Goal: Task Accomplishment & Management: Manage account settings

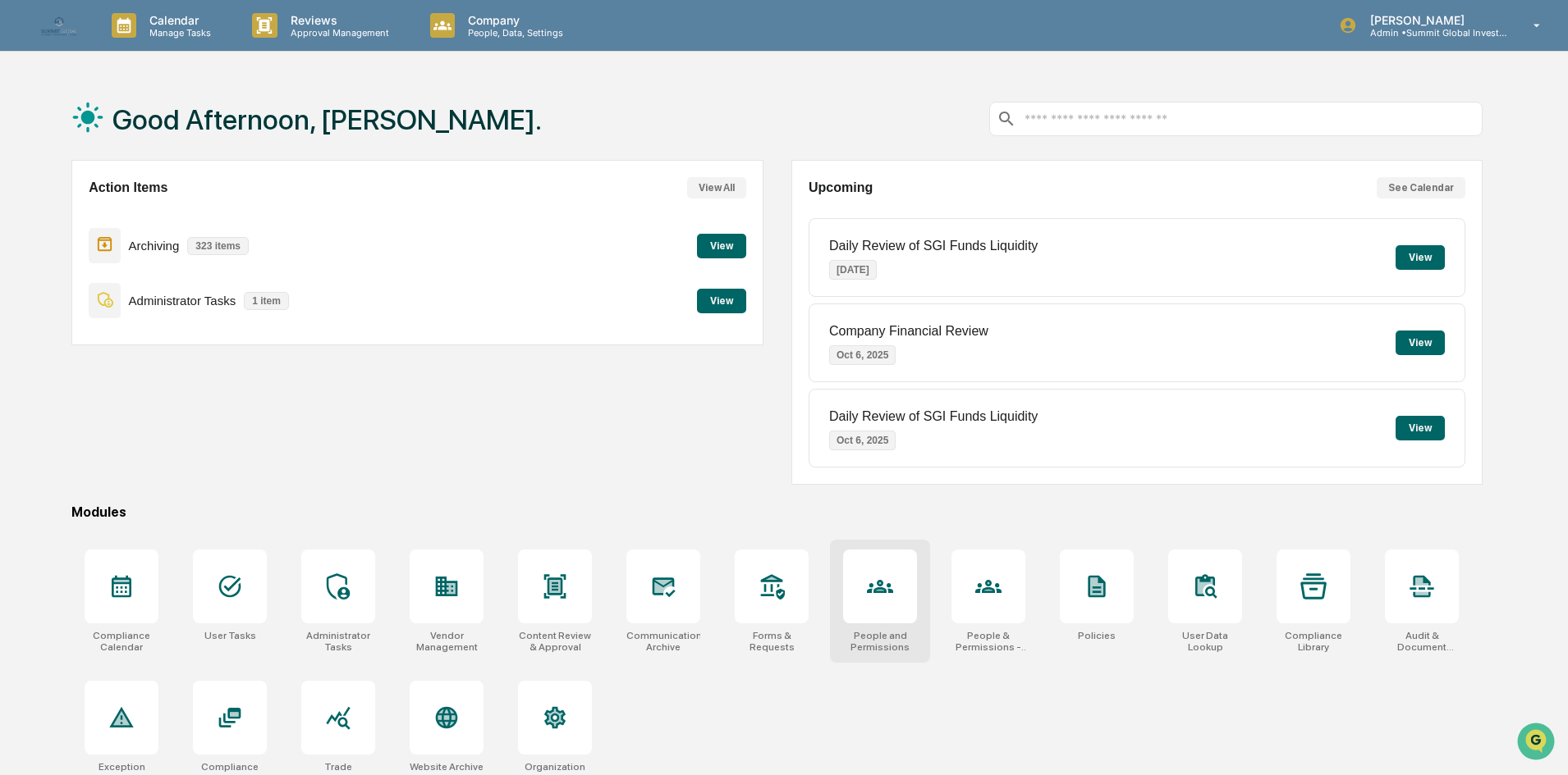
scroll to position [78, 0]
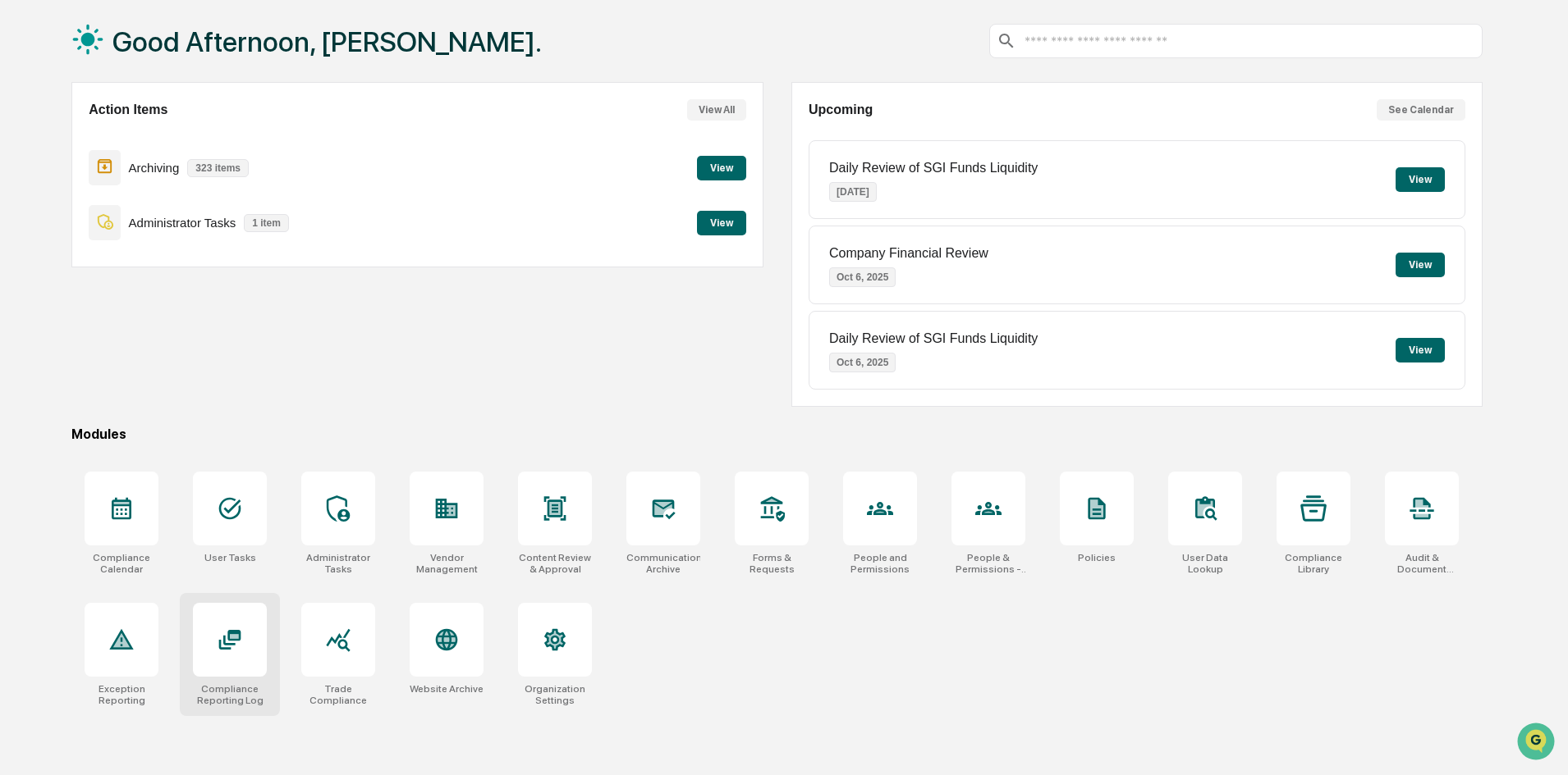
click at [238, 663] on div at bounding box center [230, 640] width 74 height 74
click at [140, 654] on div at bounding box center [121, 640] width 74 height 74
drag, startPoint x: 570, startPoint y: 311, endPoint x: 561, endPoint y: 321, distance: 13.5
click at [570, 311] on div "Action Items View All Archiving 323 items View Administrator Tasks 1 item View" at bounding box center [416, 245] width 691 height 325
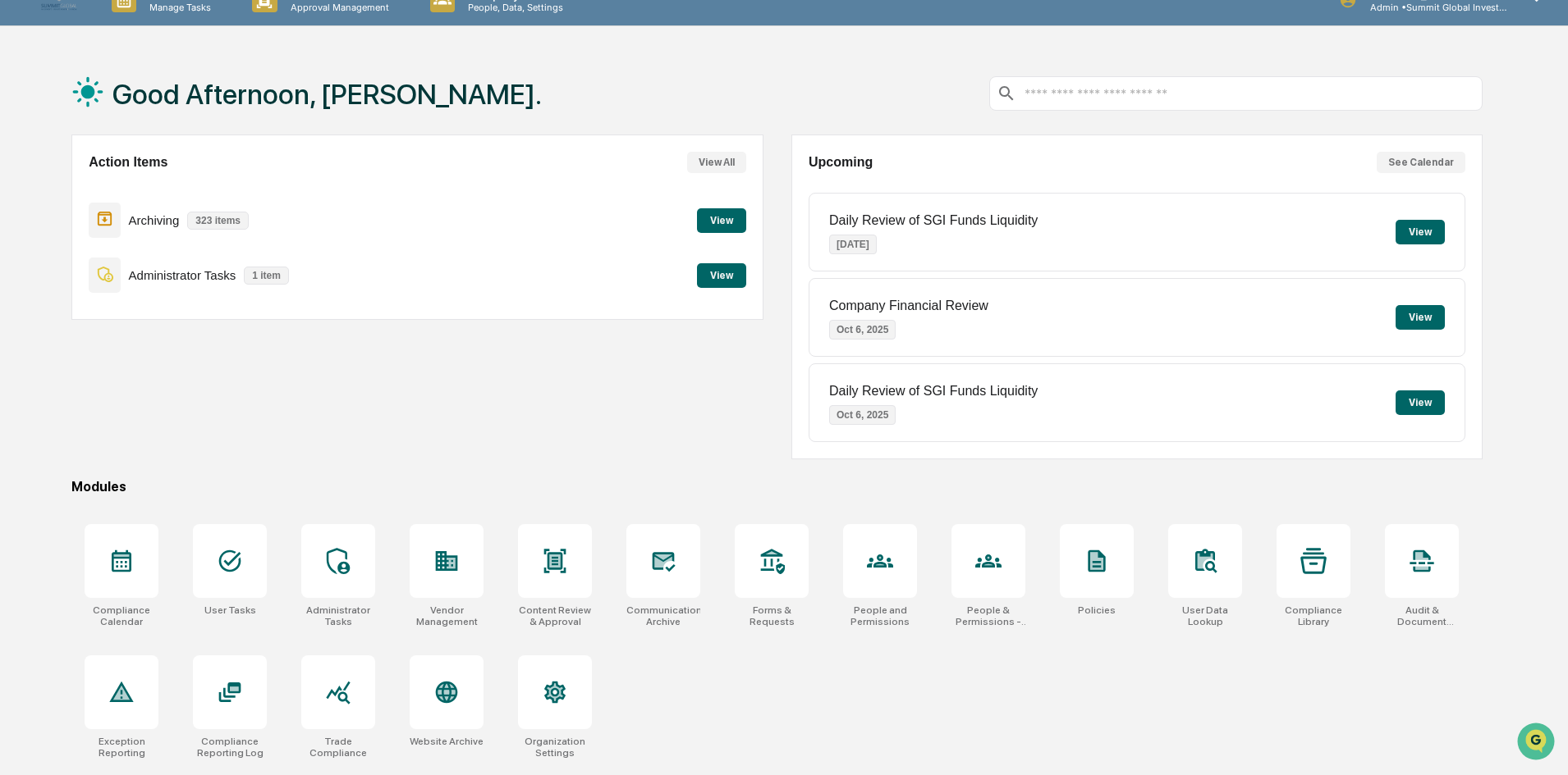
scroll to position [0, 0]
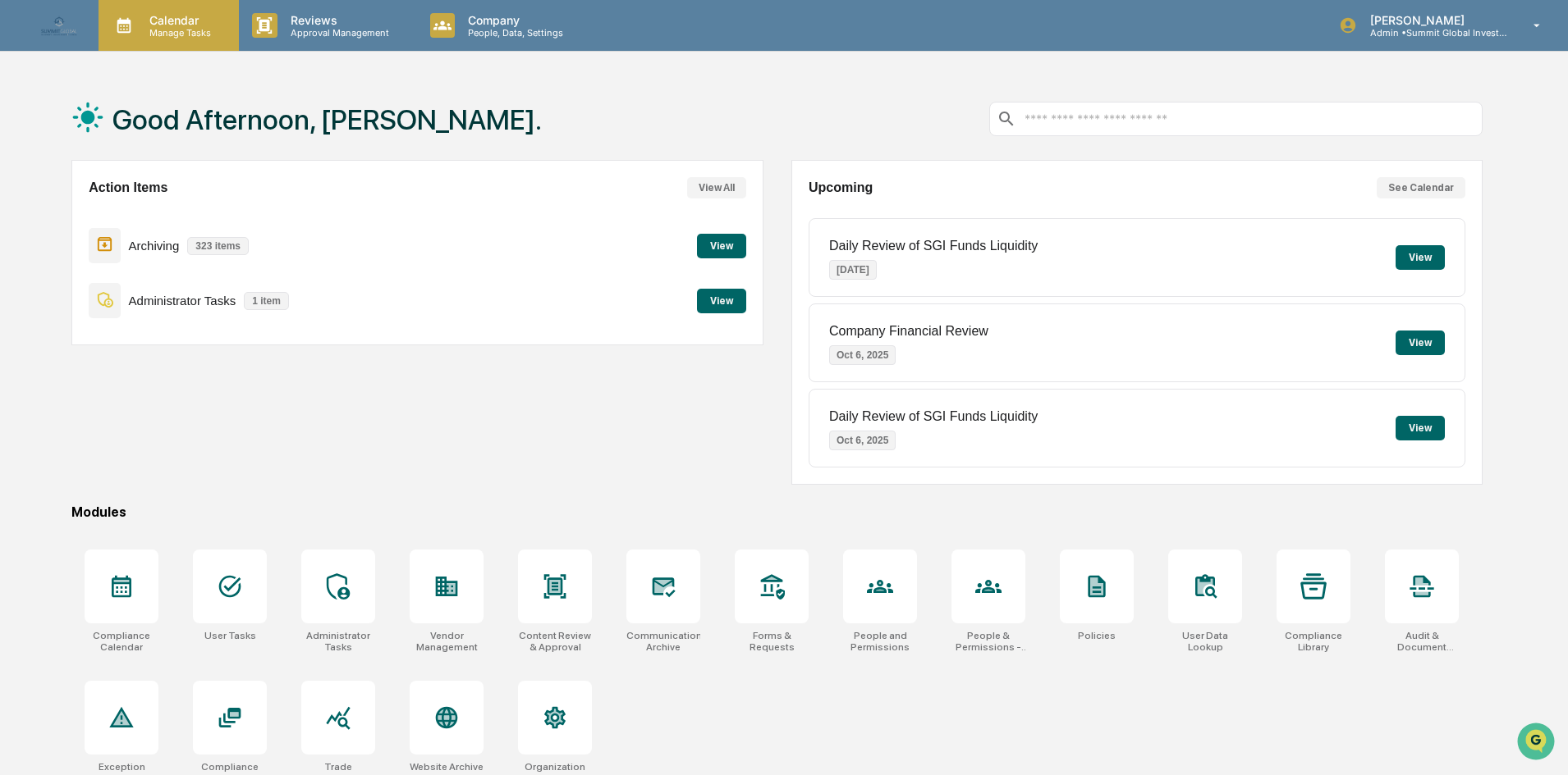
click at [164, 10] on div "Calendar Manage Tasks" at bounding box center [169, 26] width 140 height 51
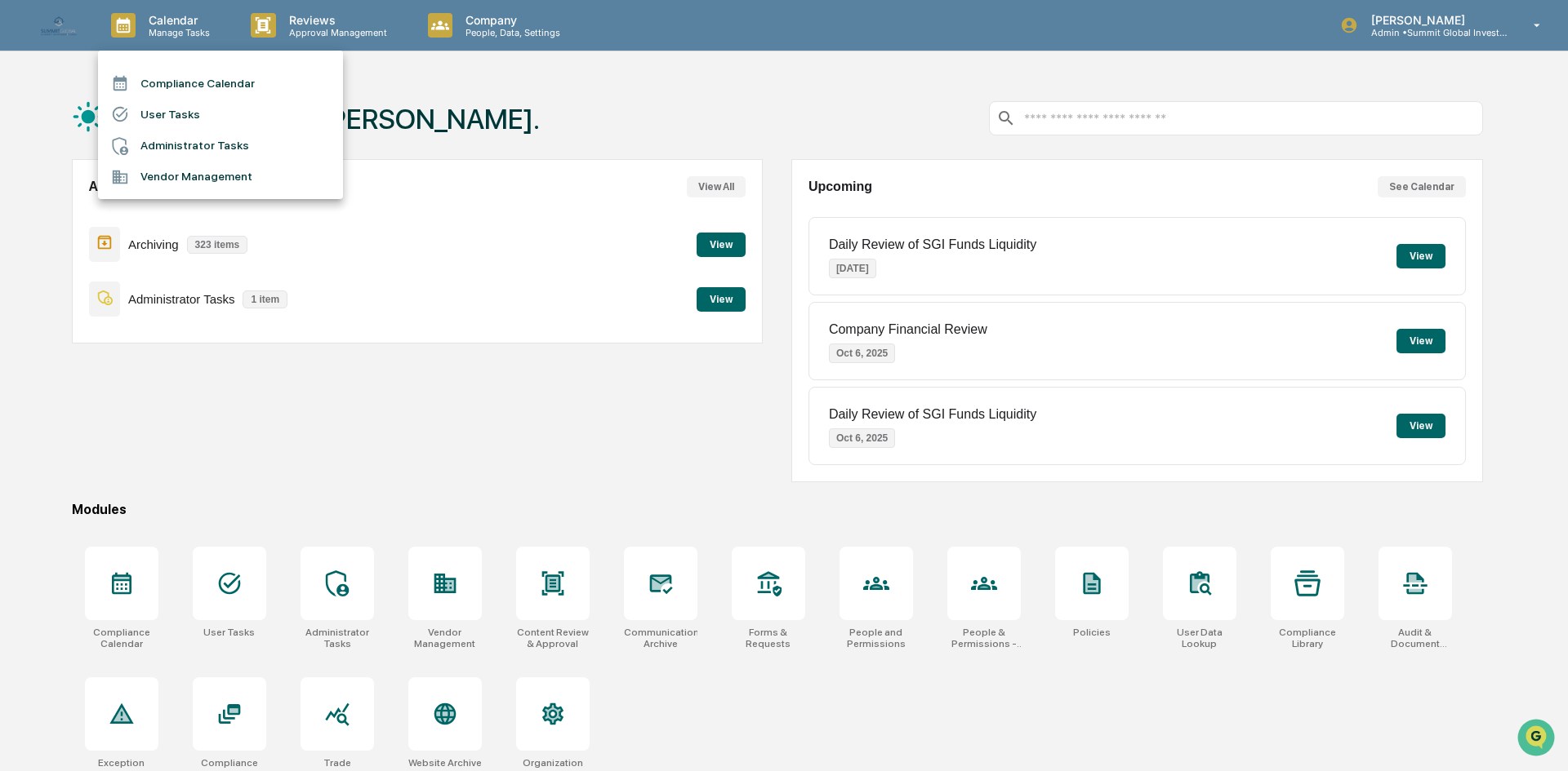
click at [202, 155] on li "Administrator Tasks" at bounding box center [221, 146] width 245 height 31
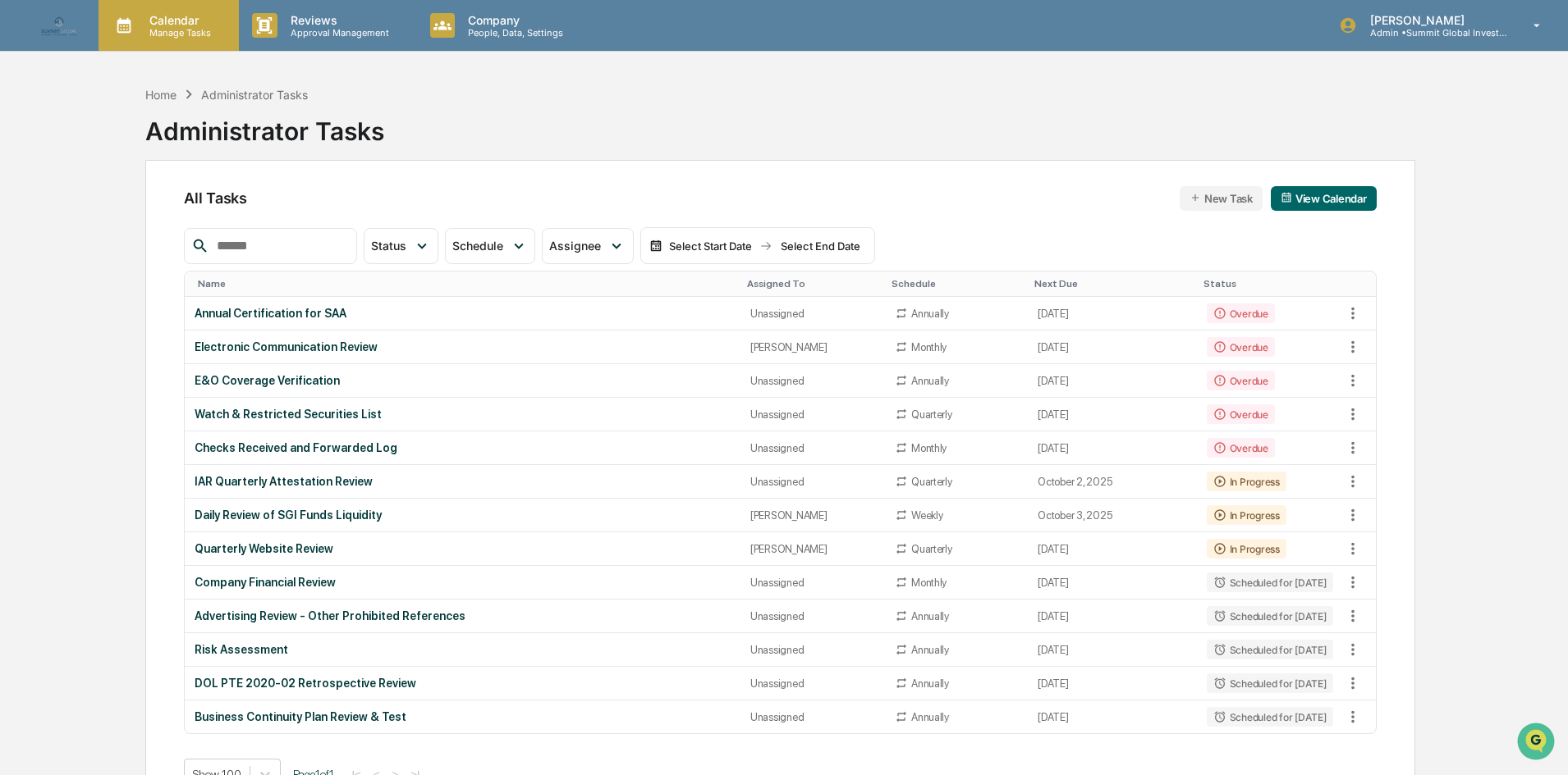
click at [182, 33] on p "Manage Tasks" at bounding box center [178, 33] width 83 height 12
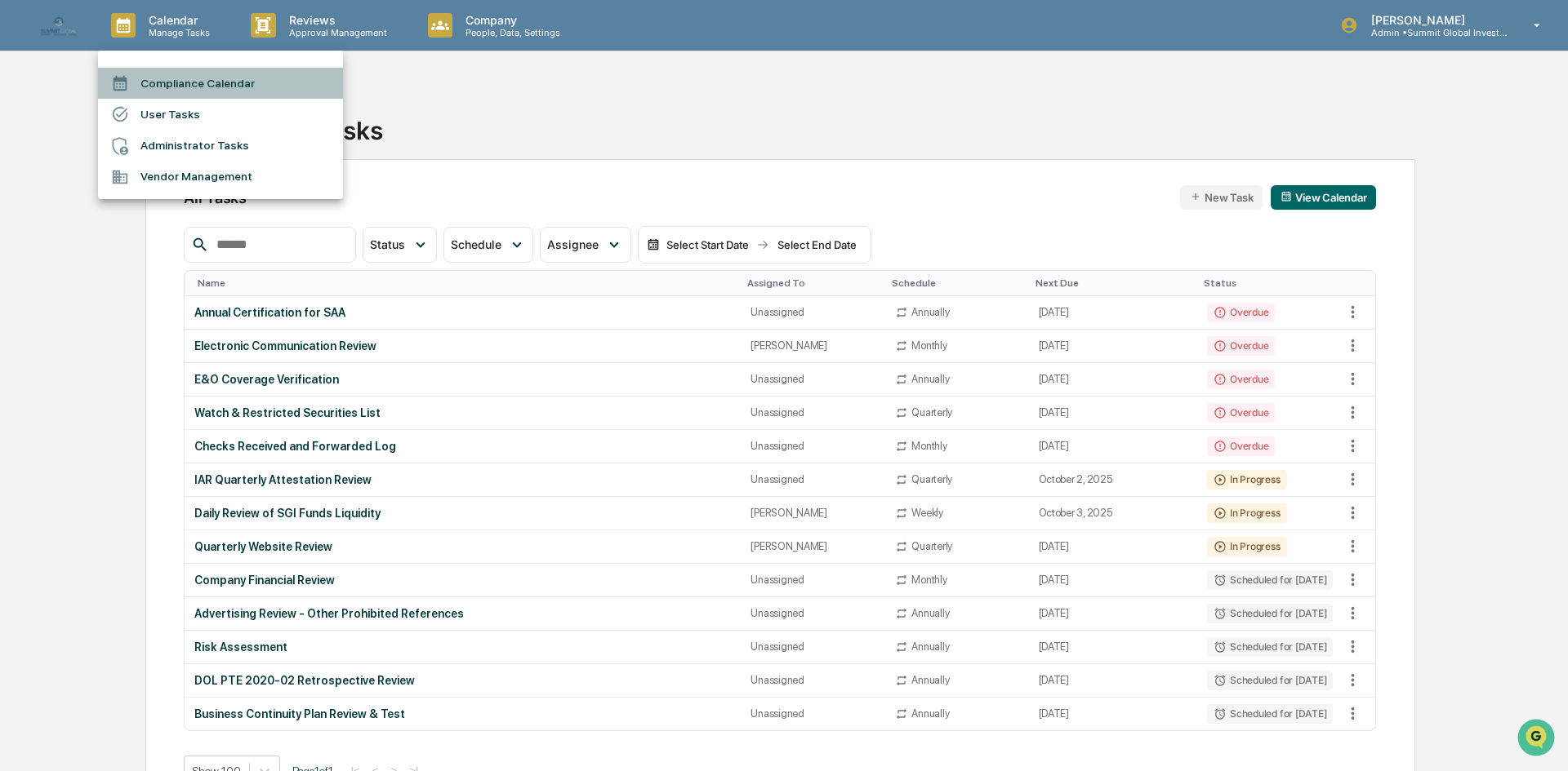
click at [185, 75] on li "Compliance Calendar" at bounding box center [221, 83] width 245 height 31
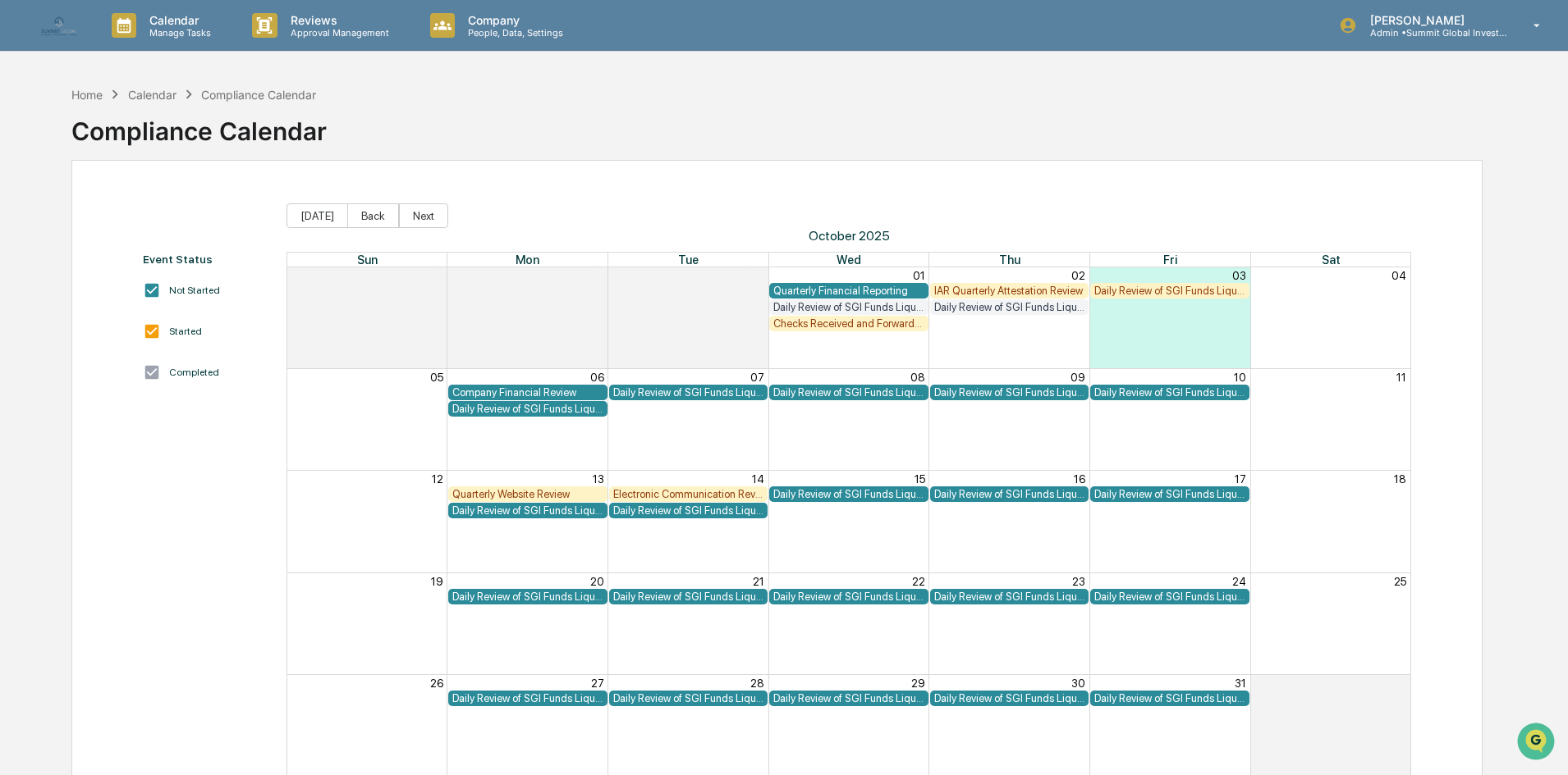
click at [1178, 286] on div "Daily Review of SGI Funds Liquidity" at bounding box center [1169, 291] width 151 height 12
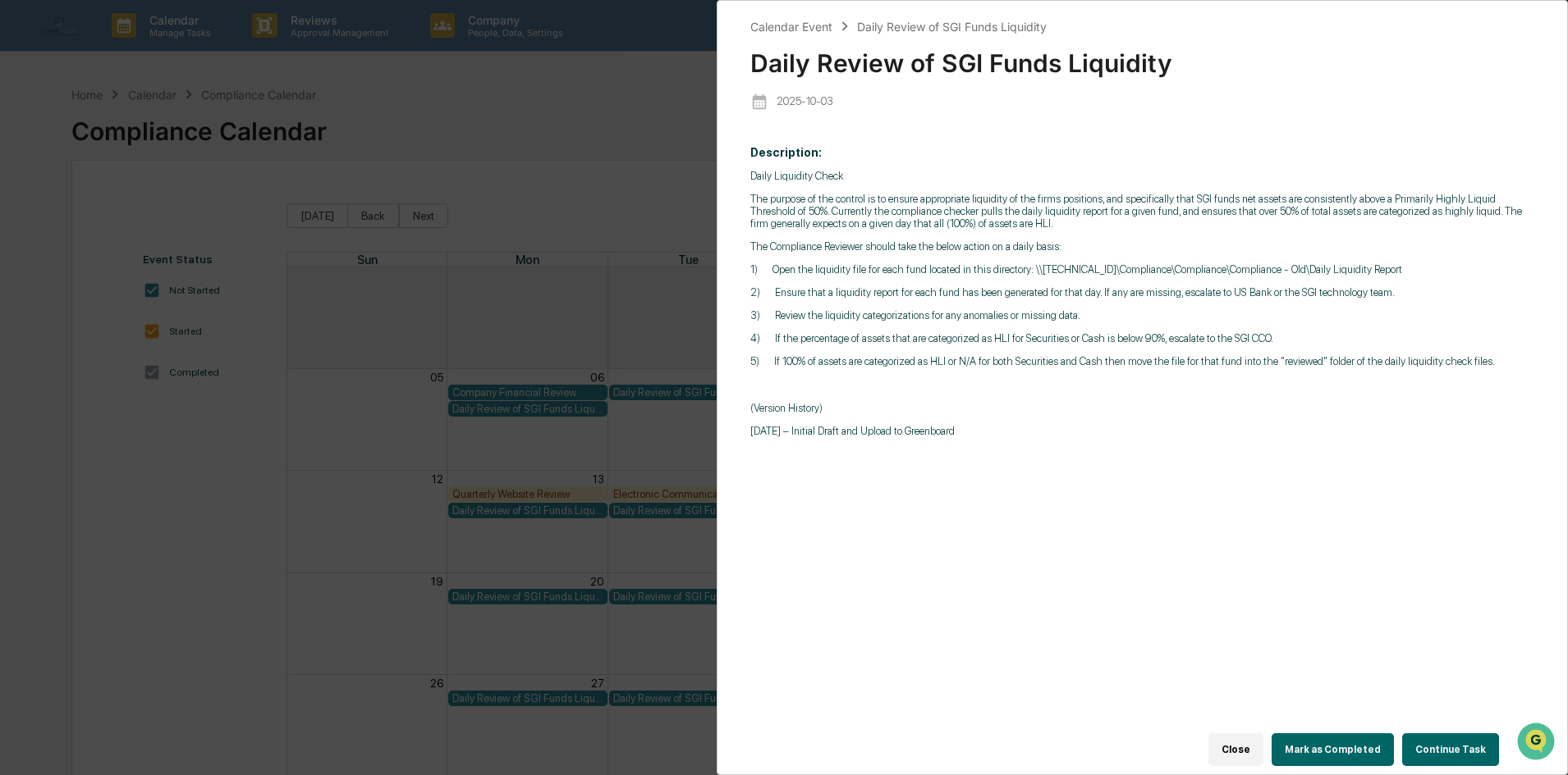
click at [1372, 745] on button "Mark as Completed" at bounding box center [1332, 749] width 122 height 33
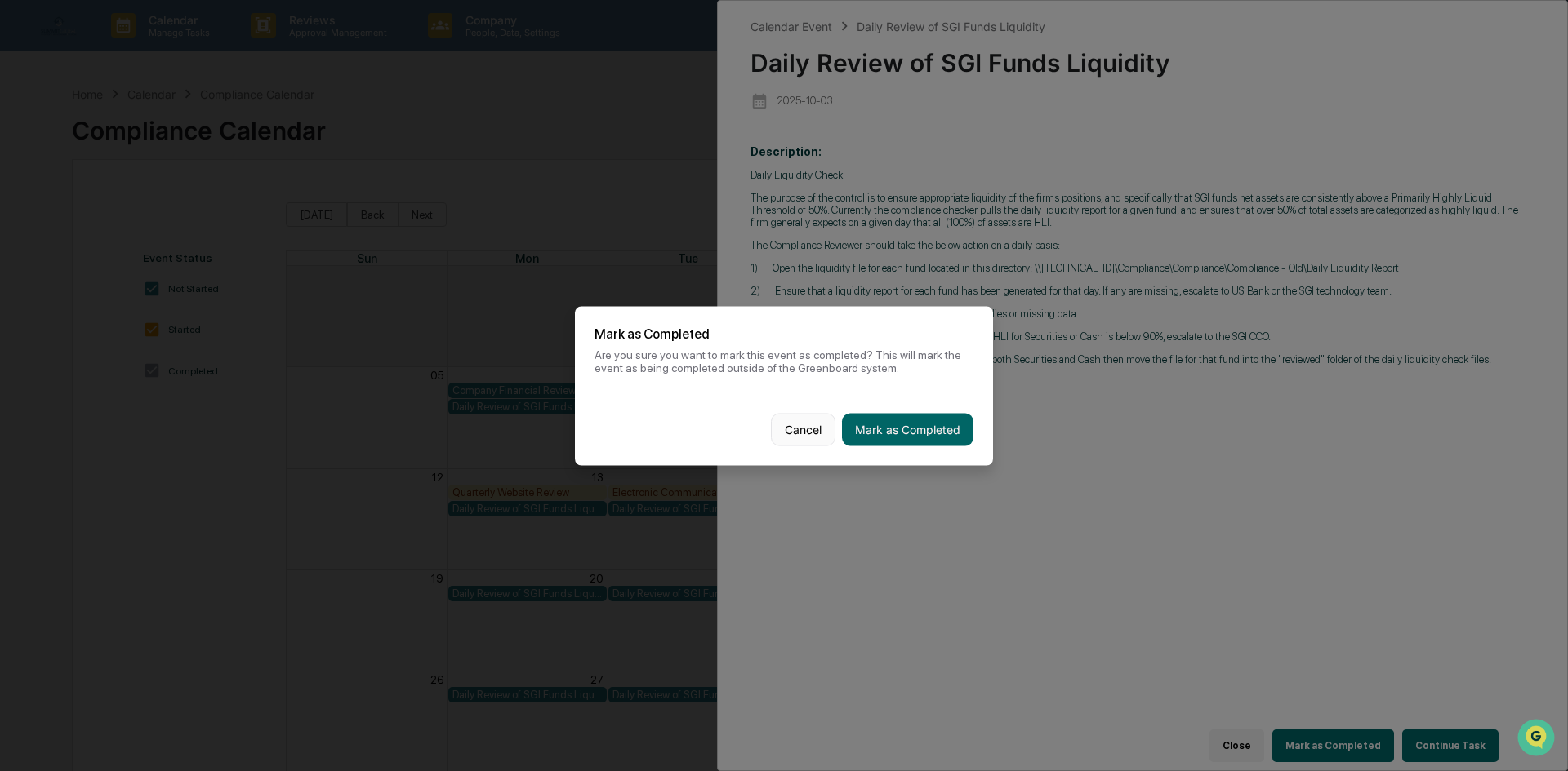
click at [801, 425] on button "Cancel" at bounding box center [804, 429] width 65 height 32
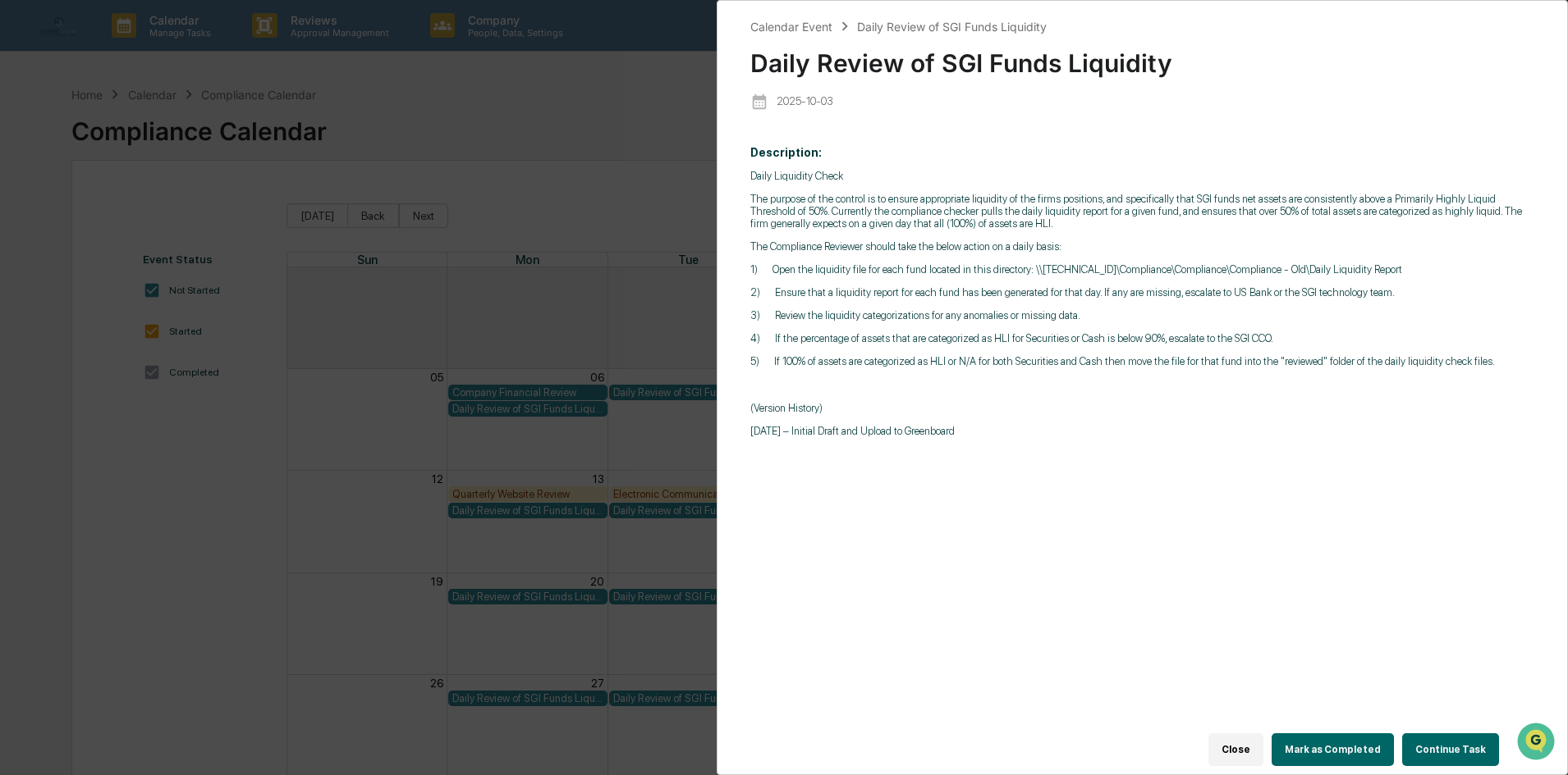
click at [1383, 763] on div "Close Mark as Completed Continue Task" at bounding box center [1133, 750] width 765 height 49
click at [1348, 748] on button "Mark as Completed" at bounding box center [1332, 749] width 122 height 33
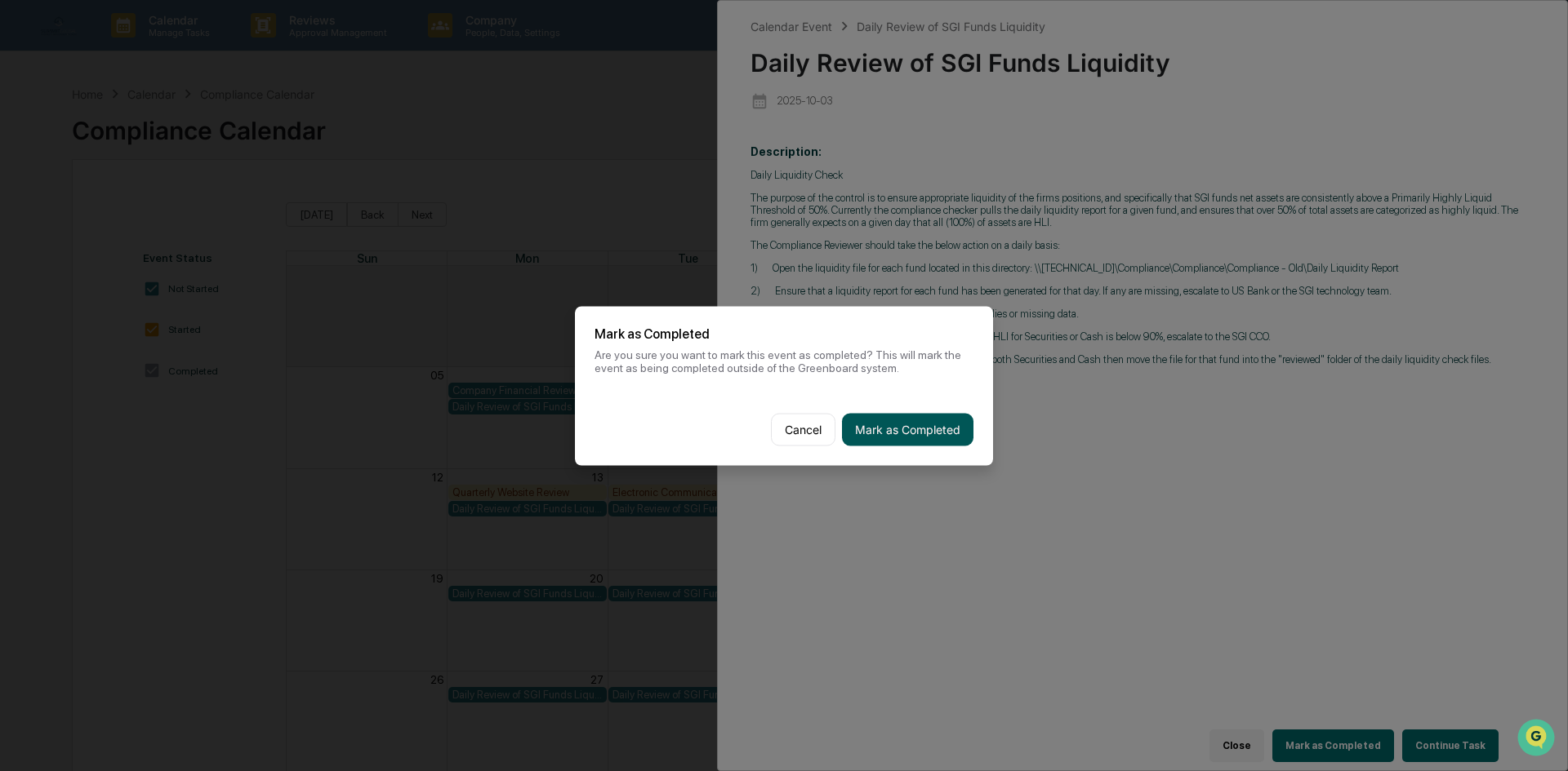
click at [875, 436] on button "Mark as Completed" at bounding box center [908, 429] width 131 height 32
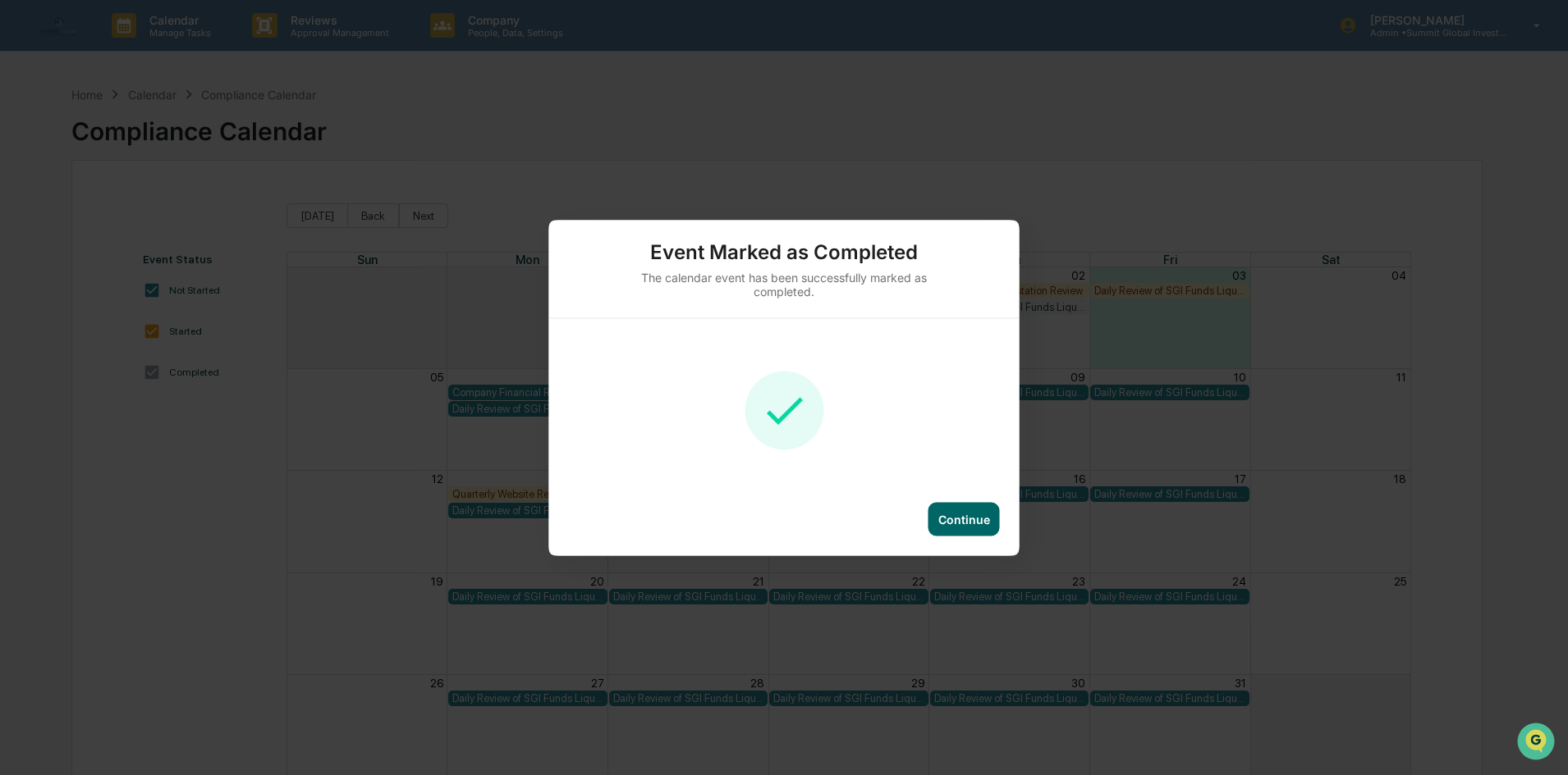
click at [949, 513] on div "Continue" at bounding box center [963, 519] width 51 height 14
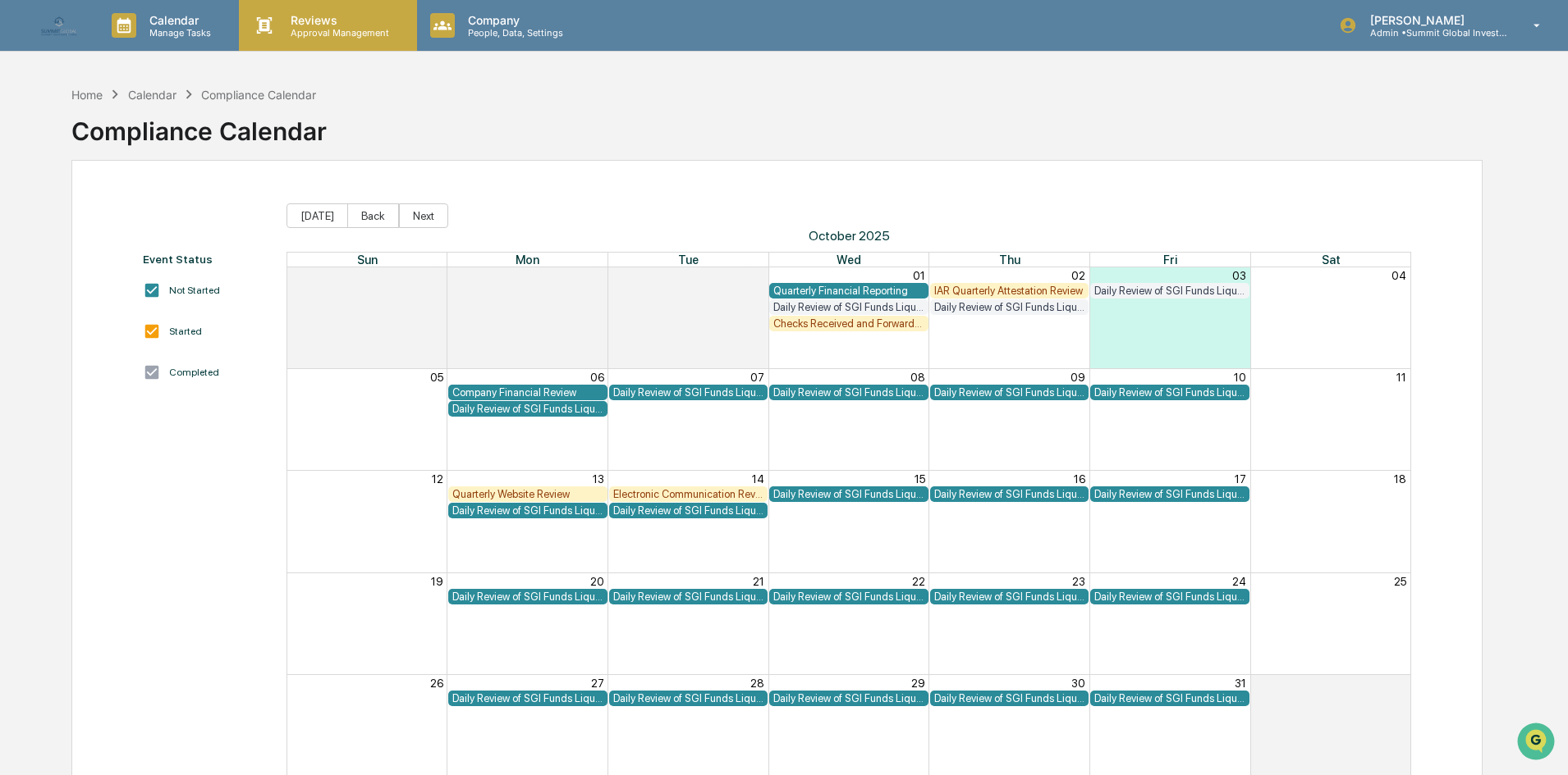
click at [280, 40] on div "Reviews Approval Management" at bounding box center [327, 26] width 178 height 51
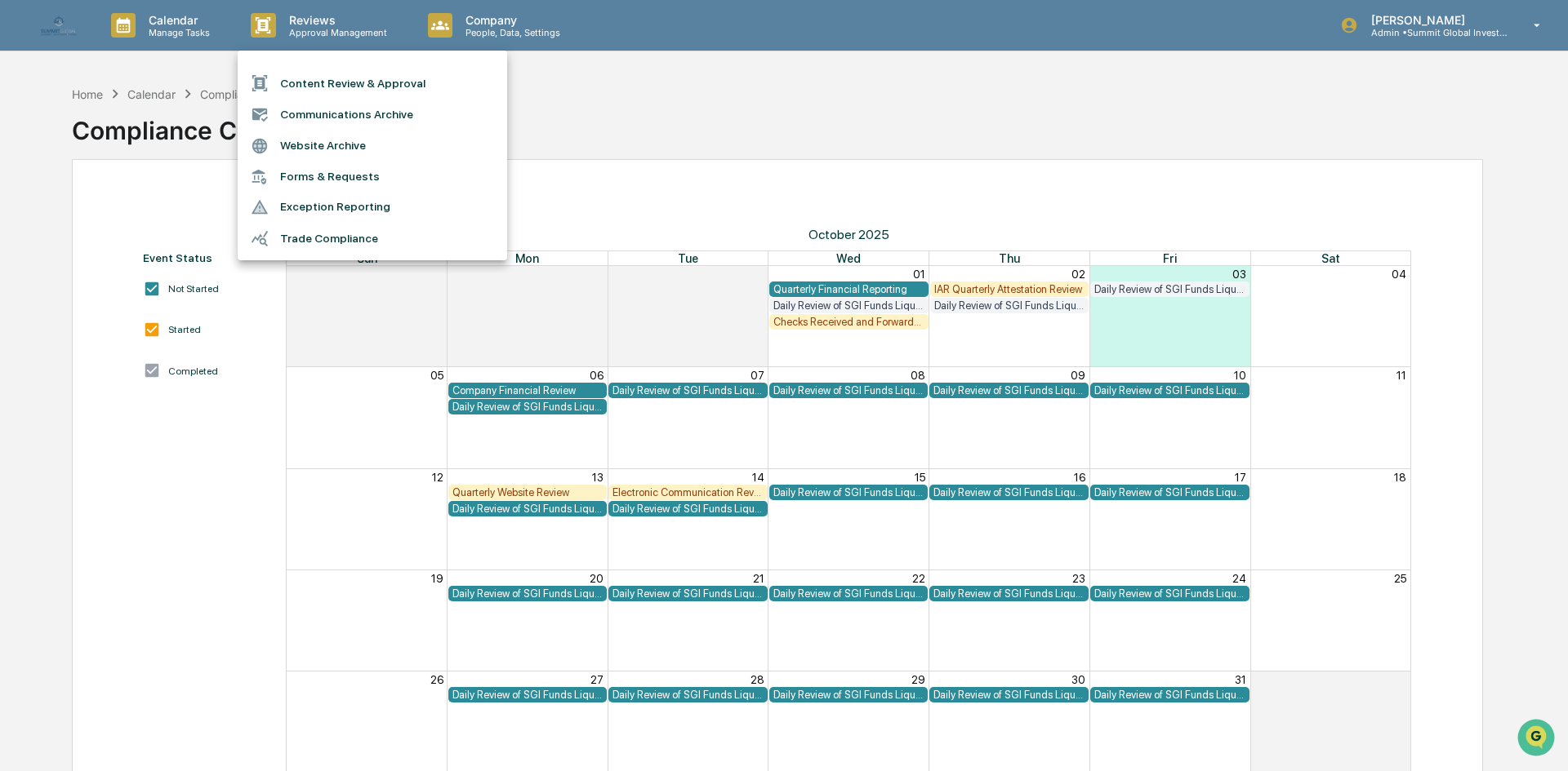
click at [178, 29] on div at bounding box center [784, 386] width 1568 height 771
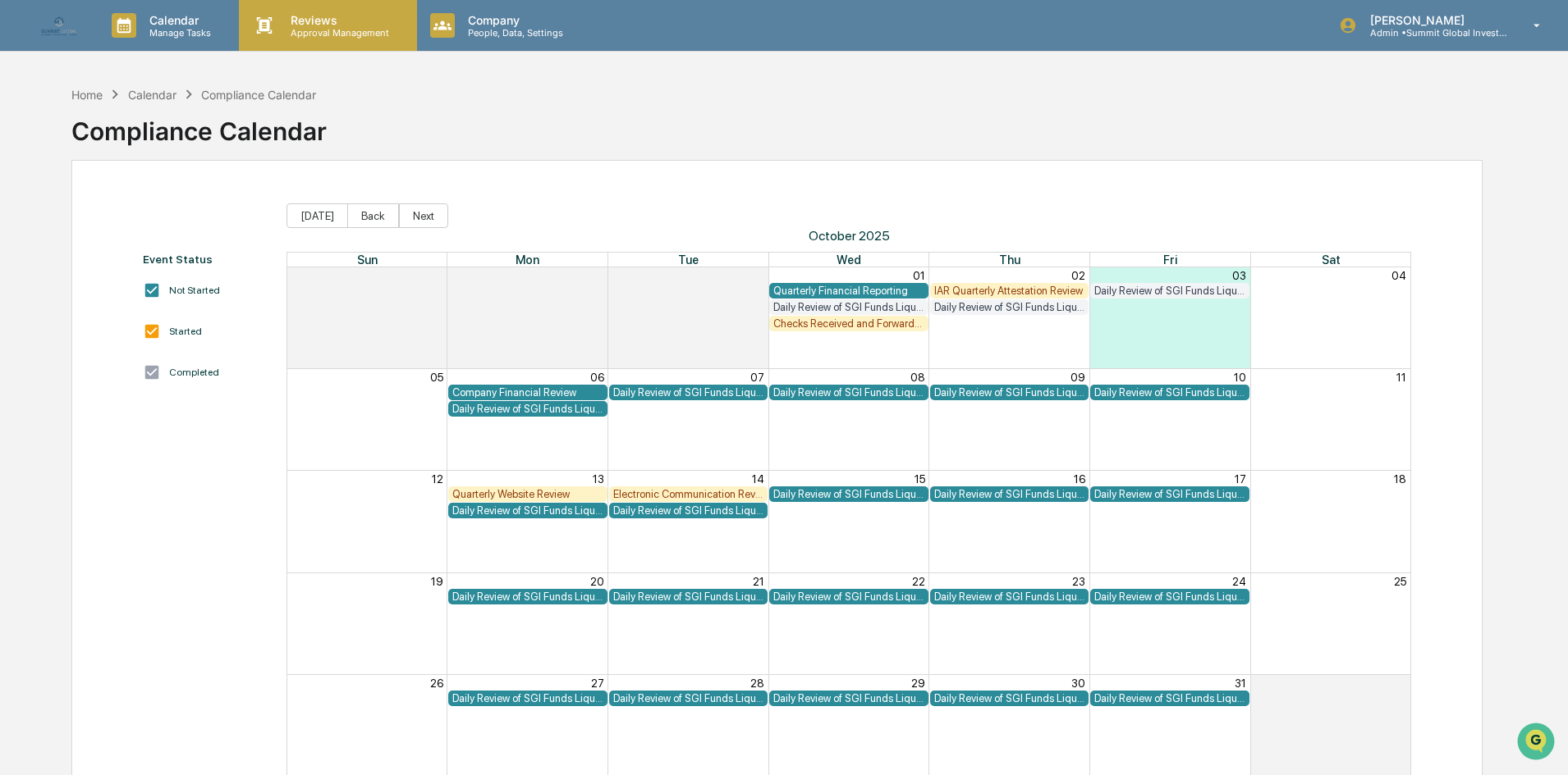
click at [327, 24] on p "Reviews" at bounding box center [337, 20] width 120 height 14
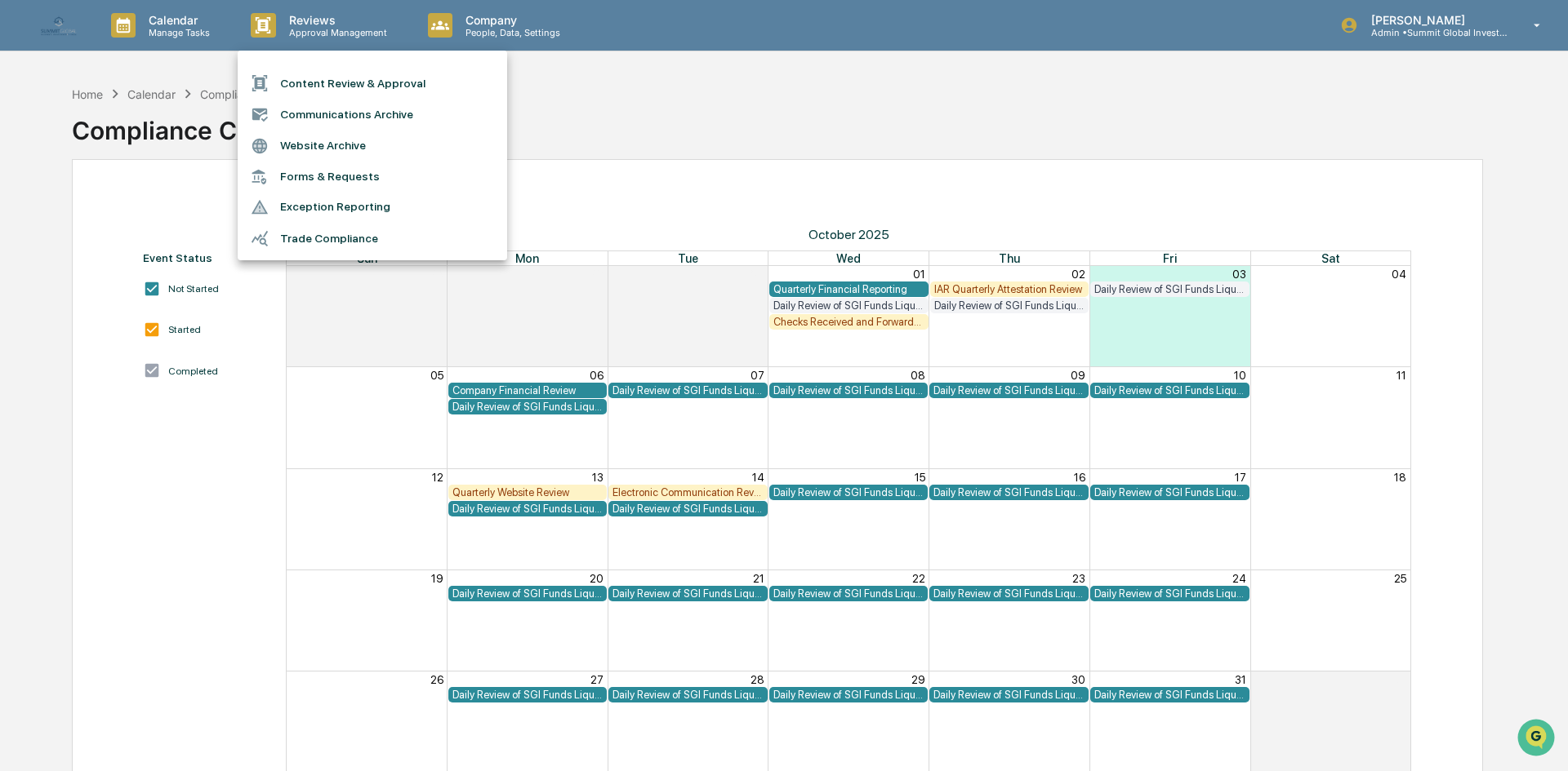
click at [556, 387] on div at bounding box center [784, 386] width 1568 height 771
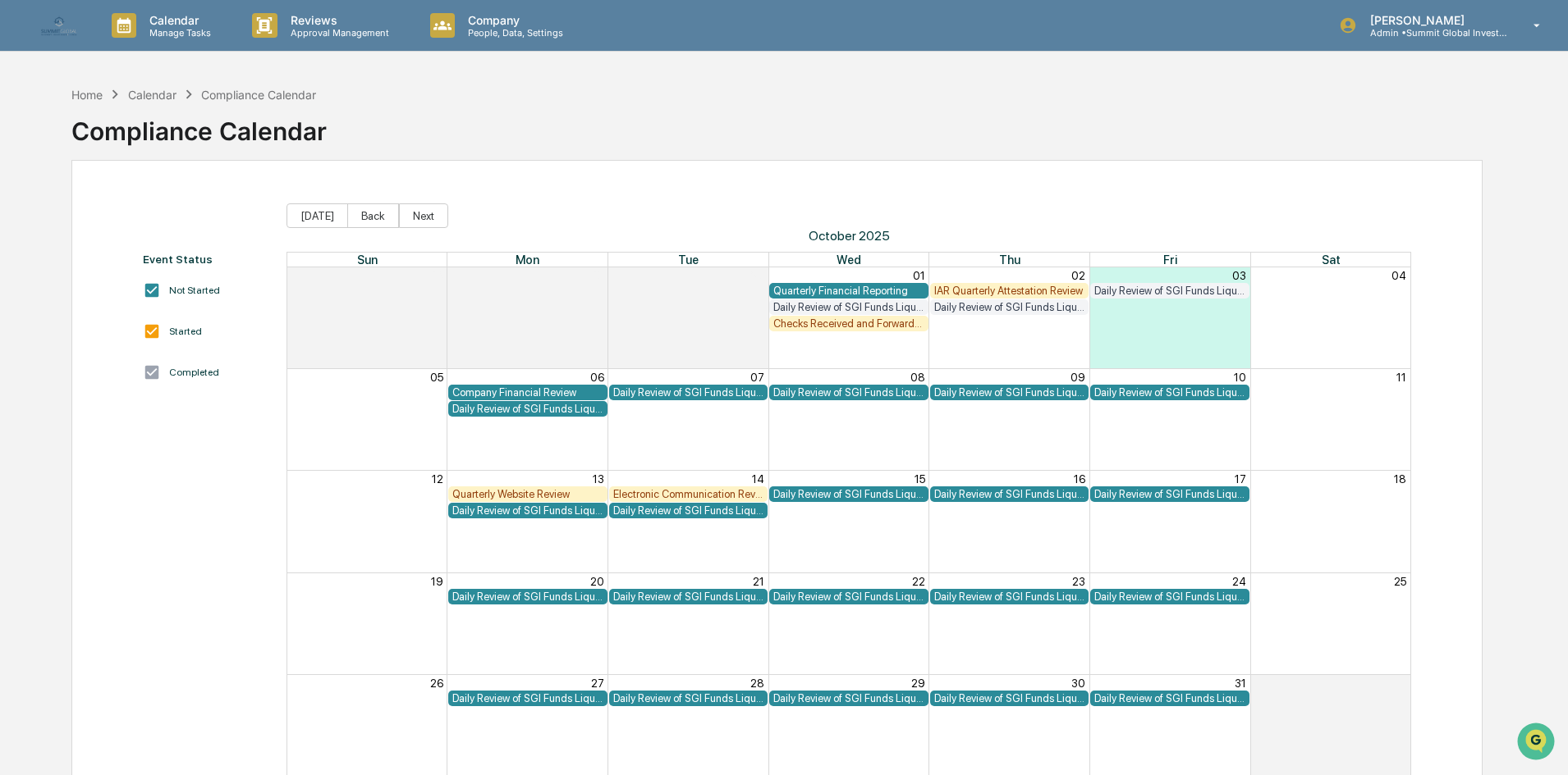
click at [545, 390] on div "Company Financial Review" at bounding box center [528, 392] width 151 height 12
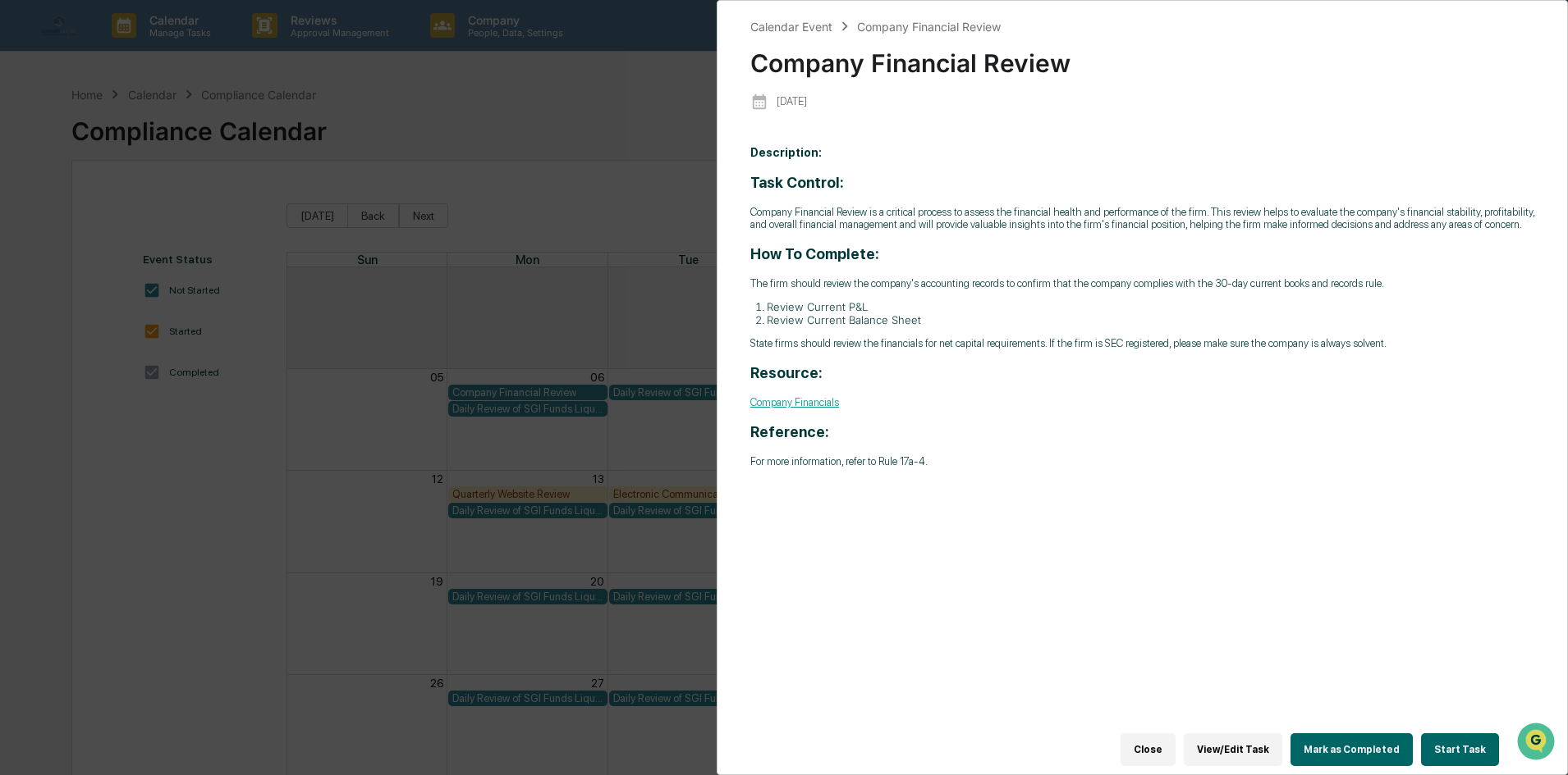
click at [476, 404] on div "Calendar Event Company Financial Review Company Financial Review 2025-10-06 Des…" at bounding box center [784, 388] width 1568 height 775
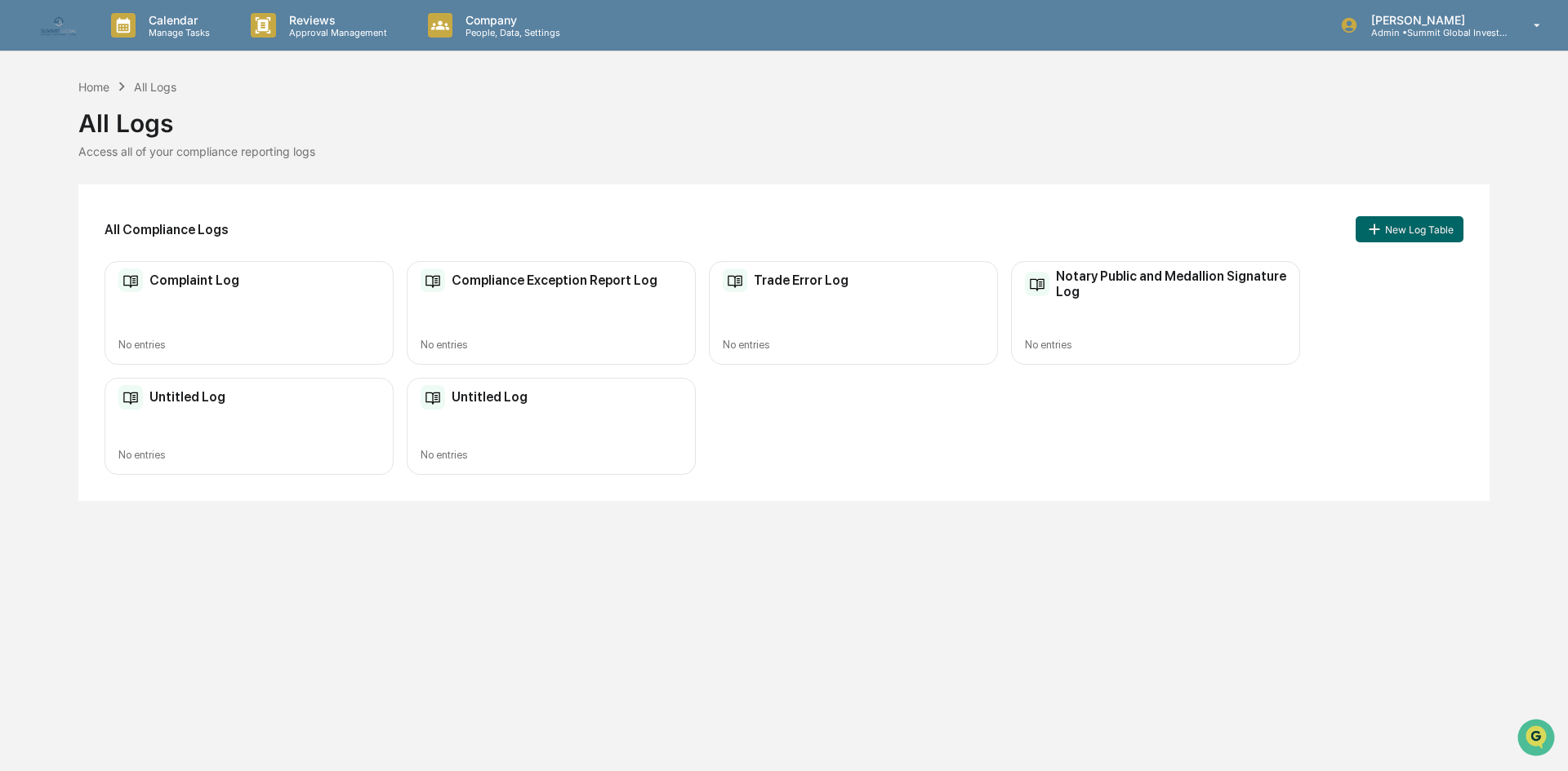
click at [207, 311] on div "Complaint Log No entries" at bounding box center [249, 313] width 289 height 104
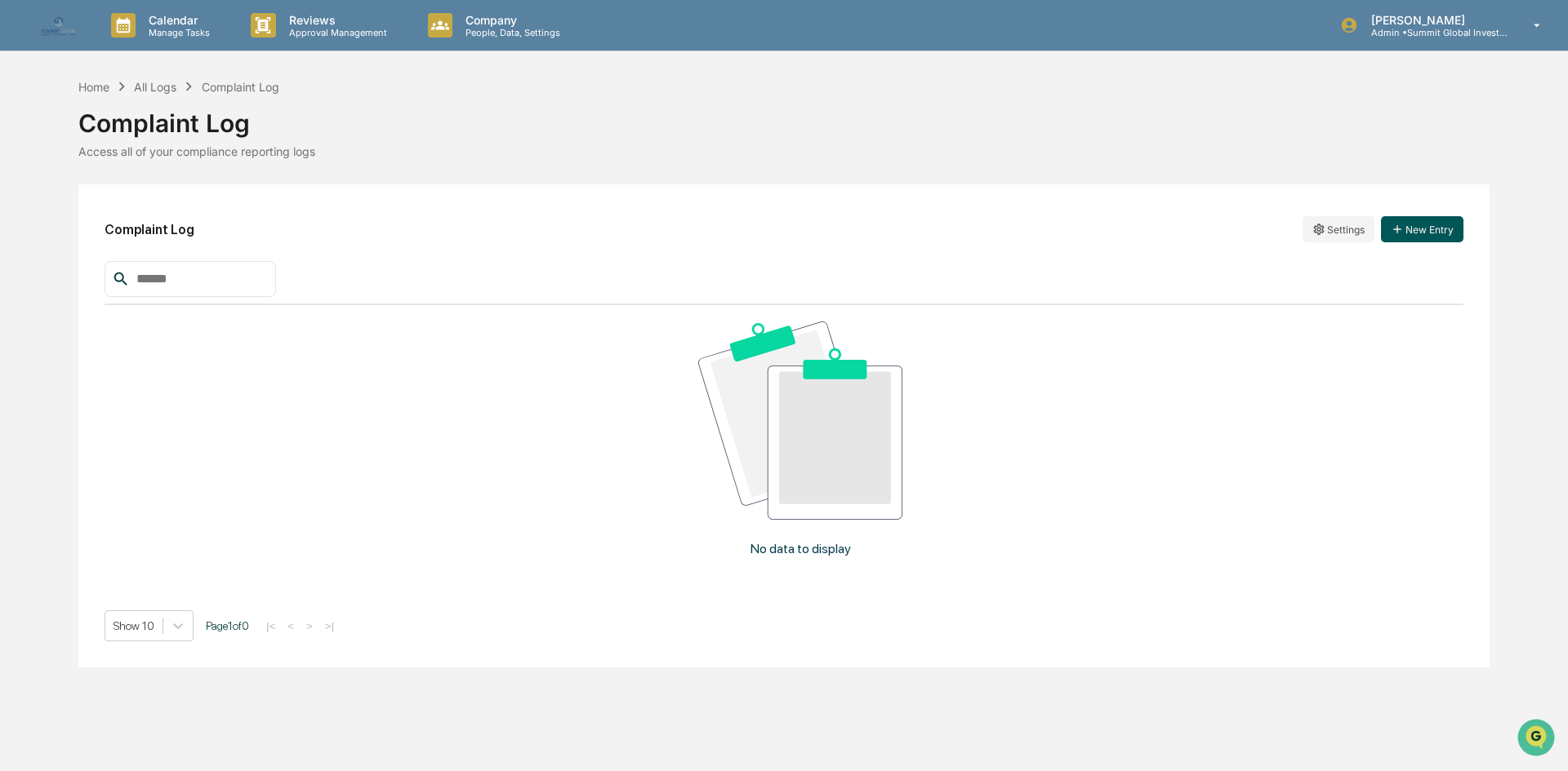
click at [1457, 231] on button "New Entry" at bounding box center [1422, 230] width 82 height 26
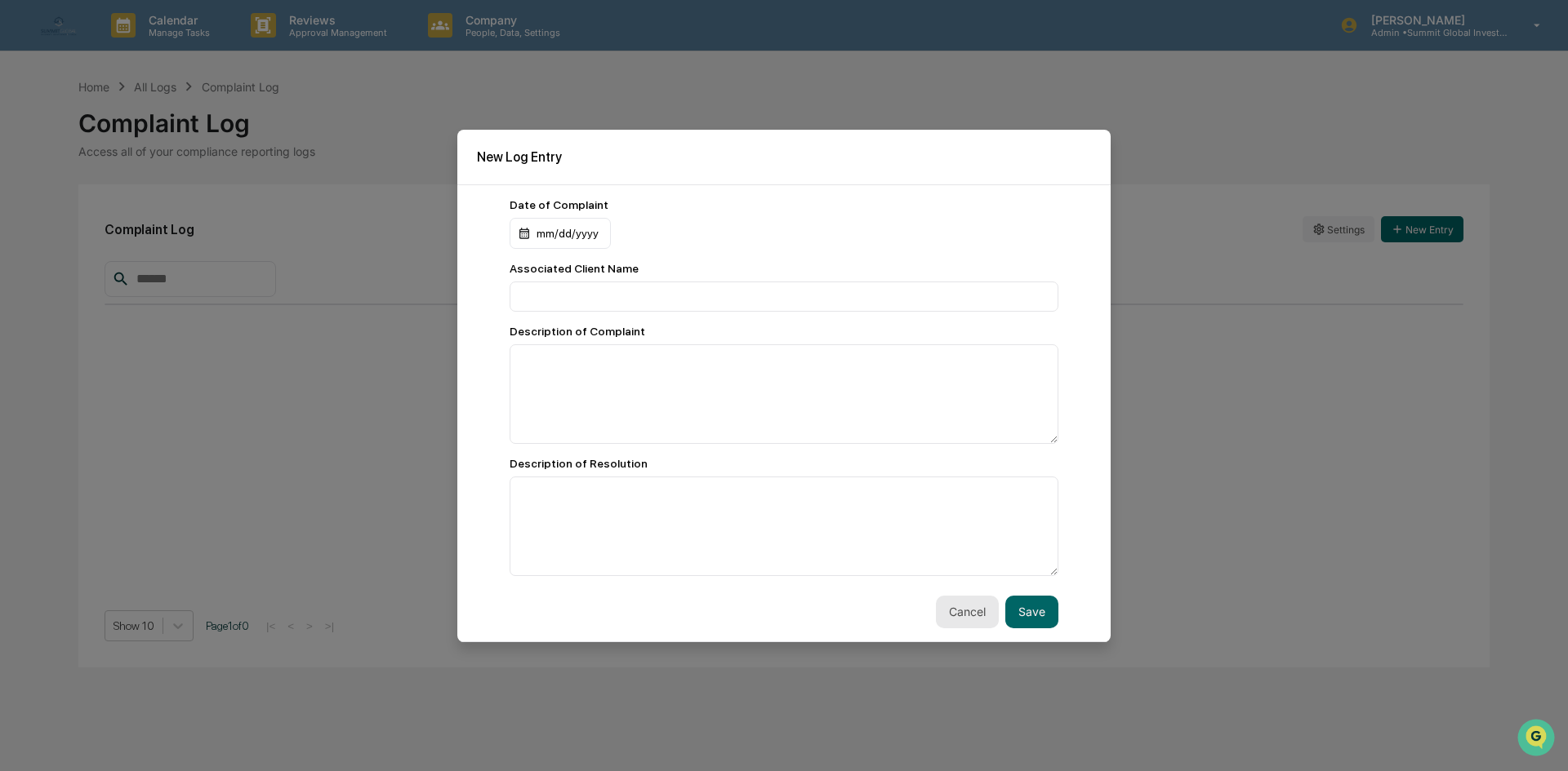
click at [957, 615] on button "Cancel" at bounding box center [967, 612] width 63 height 32
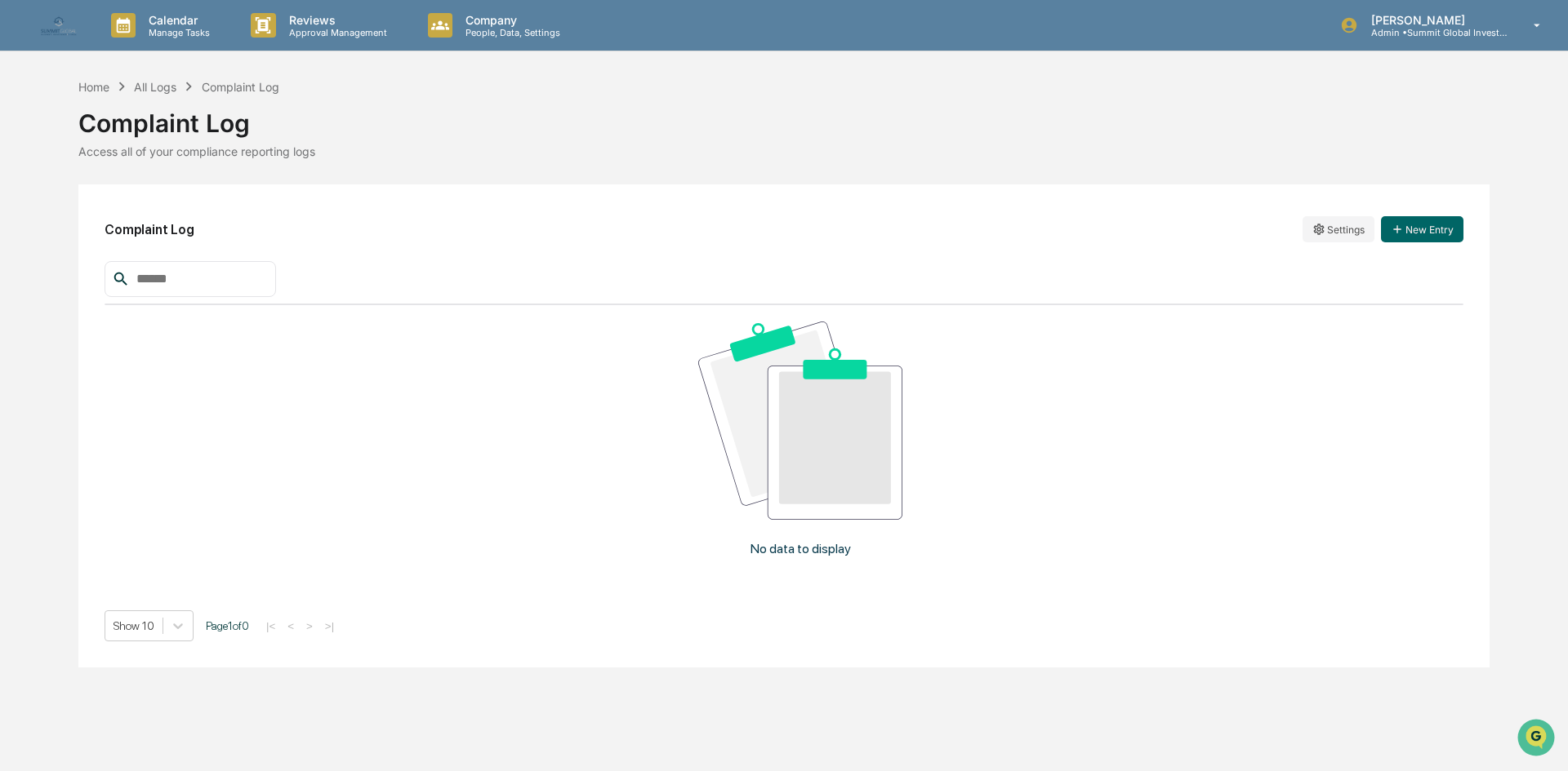
click at [497, 142] on div "Complaint Log Access all of your compliance reporting logs" at bounding box center [784, 127] width 1411 height 63
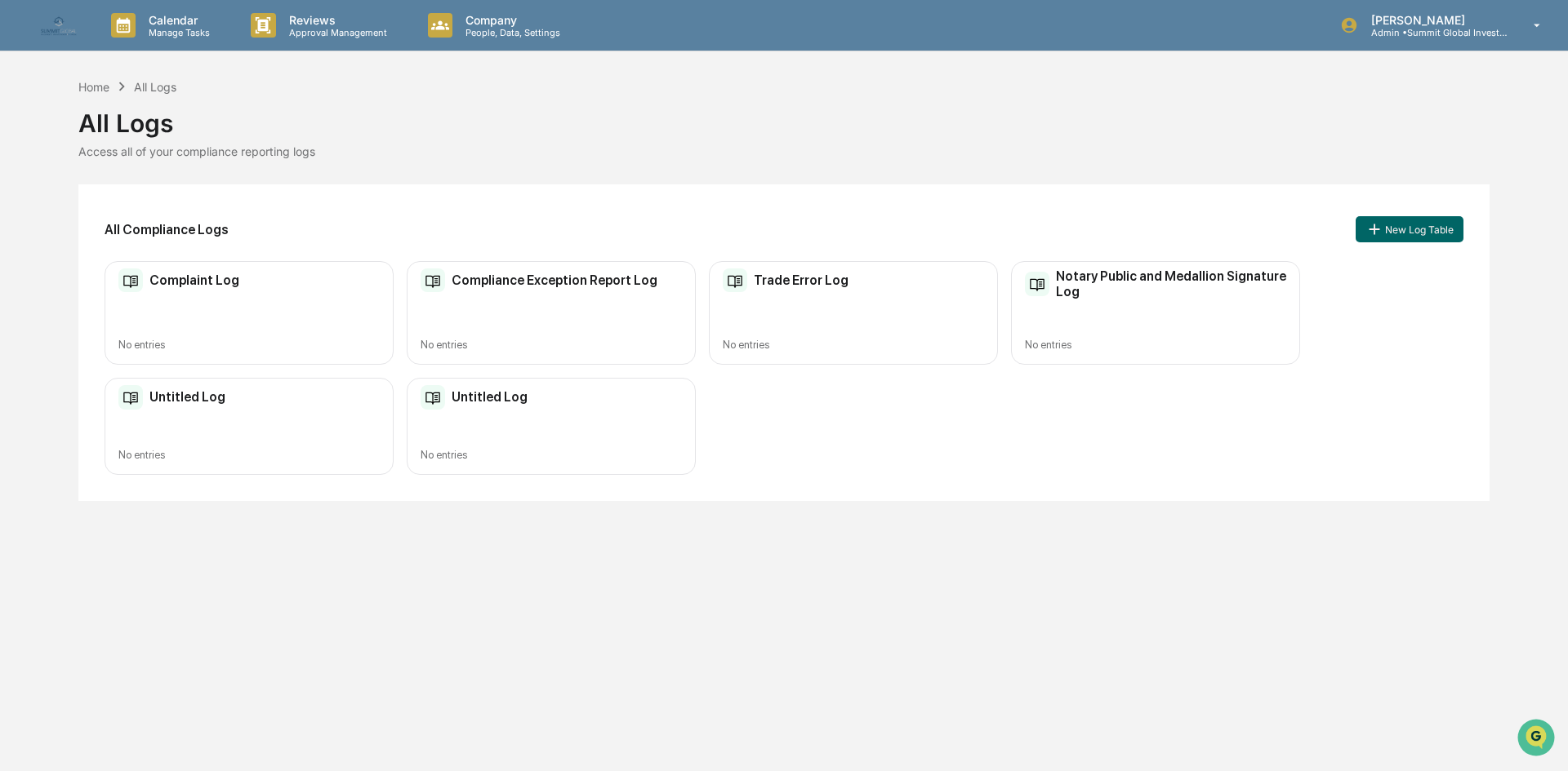
click at [486, 414] on div "Untitled Log No entries" at bounding box center [550, 426] width 289 height 97
